Goal: Task Accomplishment & Management: Complete application form

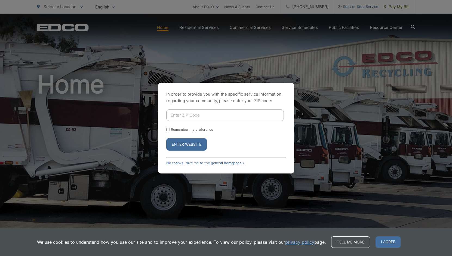
click at [377, 136] on div "In order to provide you with the specific service information regarding your co…" at bounding box center [226, 128] width 452 height 256
click at [261, 113] on input "Enter ZIP Code" at bounding box center [225, 114] width 118 height 11
type input "92007"
click at [231, 136] on form "92007 Remember my preference Enter Website" at bounding box center [226, 129] width 120 height 41
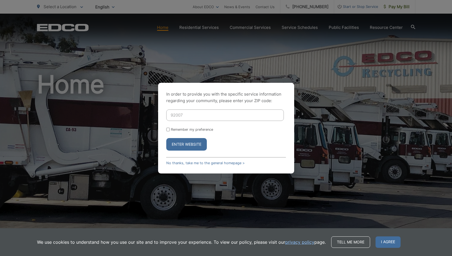
click at [194, 144] on button "Enter Website" at bounding box center [186, 144] width 41 height 13
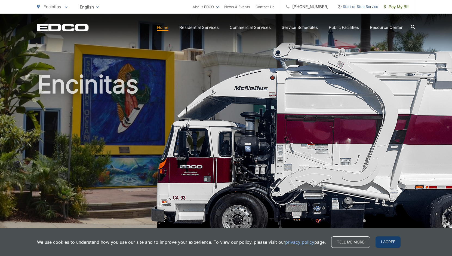
click at [389, 245] on span "I agree" at bounding box center [388, 241] width 25 height 11
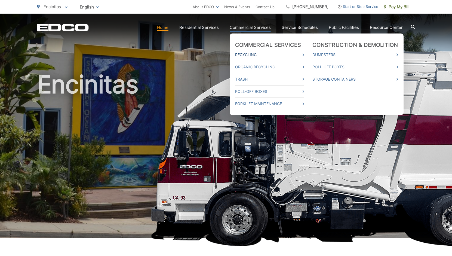
click at [257, 54] on link "Recycling" at bounding box center [269, 54] width 69 height 7
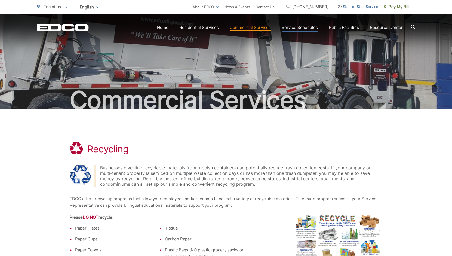
click at [305, 29] on link "Service Schedules" at bounding box center [300, 27] width 36 height 7
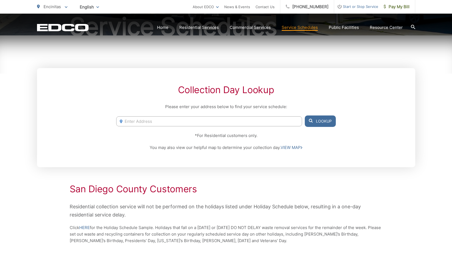
scroll to position [77, 0]
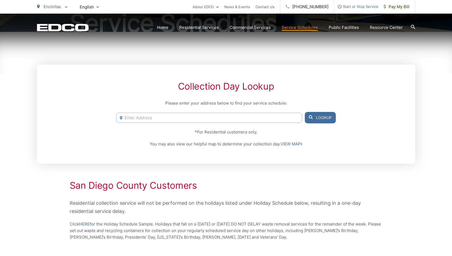
click at [258, 115] on input "Enter Address" at bounding box center [209, 118] width 186 height 10
type input "217 Chesterfield Dr"
click at [328, 120] on button "Lookup" at bounding box center [320, 117] width 31 height 11
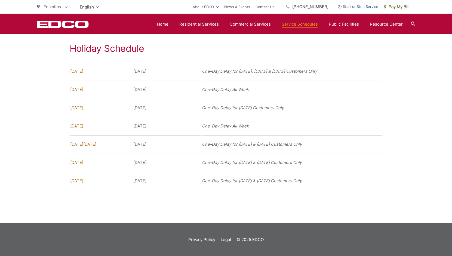
scroll to position [438, 0]
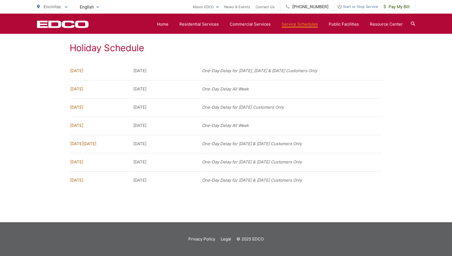
click at [361, 9] on span "Start or Stop Service" at bounding box center [356, 6] width 44 height 7
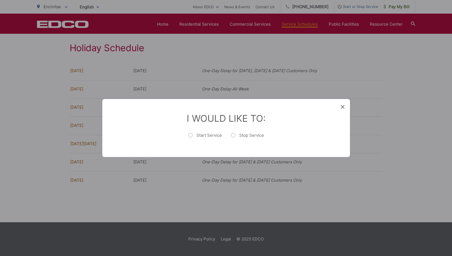
click at [206, 137] on label "Start Service" at bounding box center [204, 138] width 33 height 11
radio input "true"
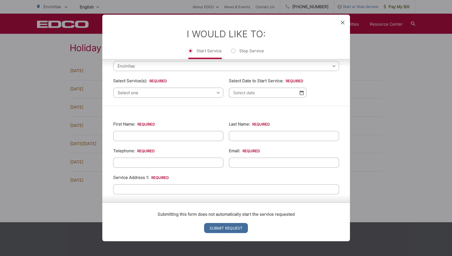
scroll to position [29, 0]
click at [201, 98] on div "Please complete the form below, then follow the instructions that follow. Your …" at bounding box center [226, 67] width 248 height 75
click at [205, 93] on span "Select one" at bounding box center [168, 92] width 110 height 10
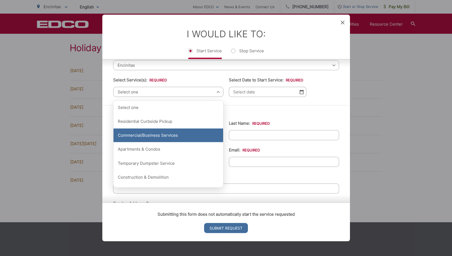
click at [196, 133] on div "Commercial/Business Services" at bounding box center [168, 135] width 110 height 14
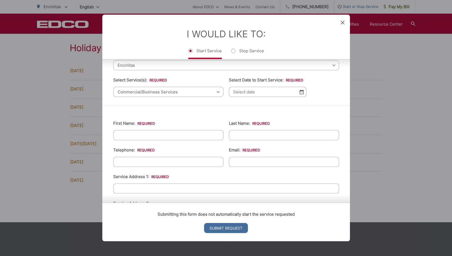
click at [301, 91] on img at bounding box center [302, 92] width 4 height 5
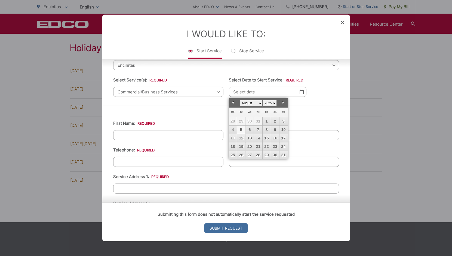
click at [241, 130] on link "5" at bounding box center [241, 129] width 8 height 8
type input "08/05/2025"
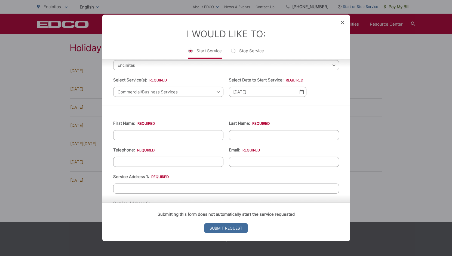
click at [176, 138] on input "First Name: *" at bounding box center [168, 135] width 110 height 10
type input "Dale"
type input "Wilson"
type input "(760) 402-6607"
click at [255, 161] on input "Email: *" at bounding box center [284, 162] width 110 height 10
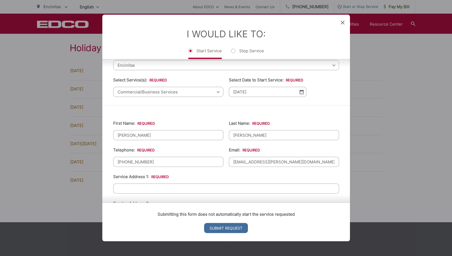
scroll to position [55, 0]
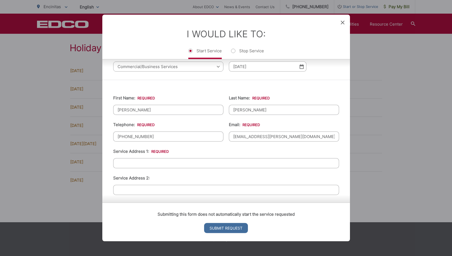
type input "admin@amarosa.net"
click at [205, 161] on input "Service Address 1: *" at bounding box center [226, 163] width 226 height 10
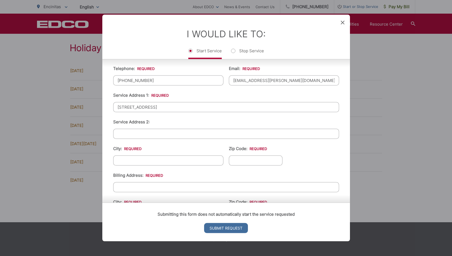
scroll to position [111, 0]
type input "217 Chesterfield Dr."
click at [185, 154] on li "City: *" at bounding box center [168, 155] width 110 height 20
click at [186, 159] on input "City: *" at bounding box center [168, 160] width 110 height 10
type input "Encinitas"
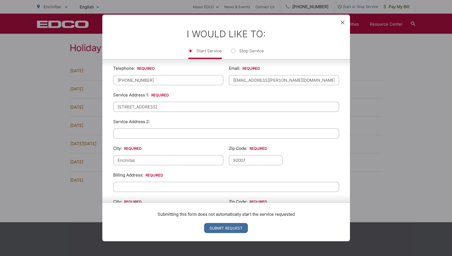
type input "92007"
click at [157, 184] on input "Billing Address: *" at bounding box center [226, 187] width 226 height 10
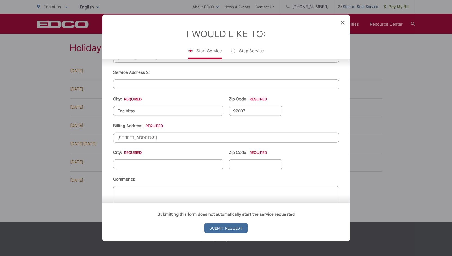
scroll to position [161, 0]
type input "217 Chesterfield Dr"
click at [136, 165] on input "City: *" at bounding box center [168, 164] width 110 height 10
type input "Encinitas"
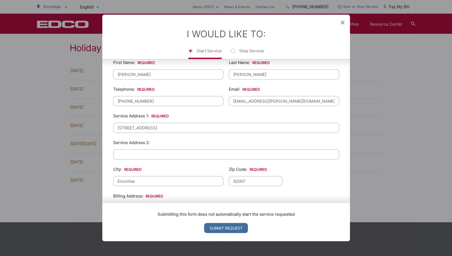
scroll to position [186, 0]
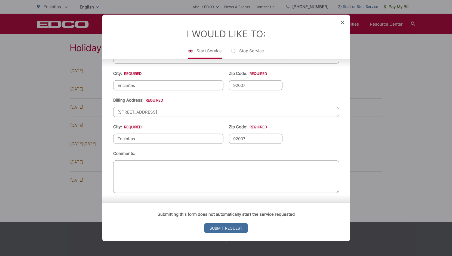
type input "92007"
click at [222, 173] on textarea "Comments:" at bounding box center [226, 176] width 226 height 33
type textarea "I"
click at [236, 230] on input "Submit Request" at bounding box center [226, 228] width 44 height 10
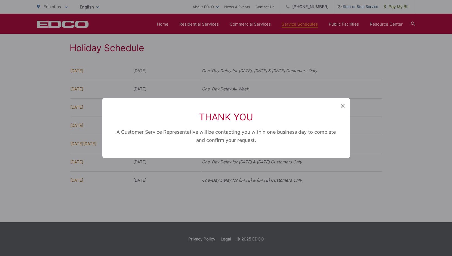
click at [343, 103] on span at bounding box center [343, 105] width 4 height 5
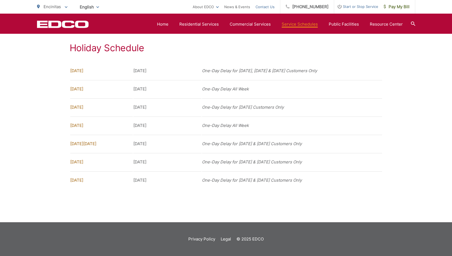
click at [273, 8] on link "Contact Us" at bounding box center [265, 7] width 19 height 7
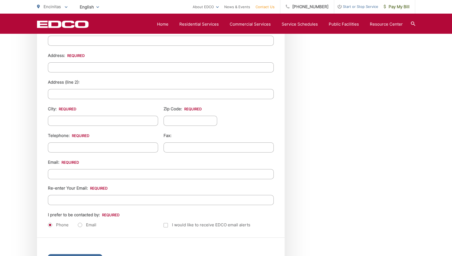
scroll to position [724, 0]
